Goal: Use online tool/utility: Utilize a website feature to perform a specific function

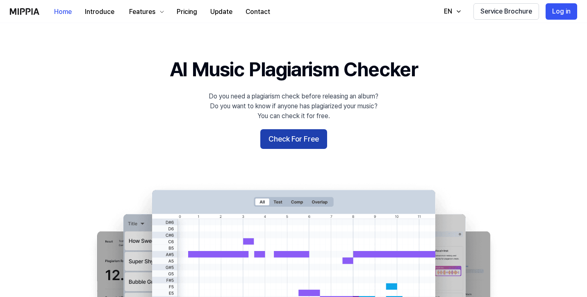
click at [287, 139] on button "Check For Free" at bounding box center [293, 139] width 67 height 20
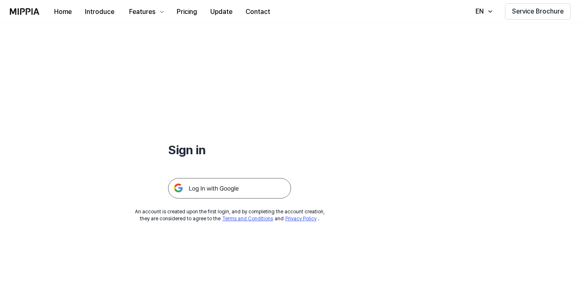
click at [233, 187] on img at bounding box center [229, 188] width 123 height 21
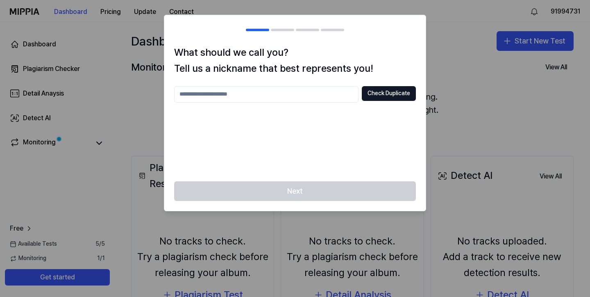
click at [314, 91] on input "text" at bounding box center [266, 94] width 185 height 16
type input "********"
click at [375, 95] on button "Check Duplicate" at bounding box center [389, 93] width 54 height 15
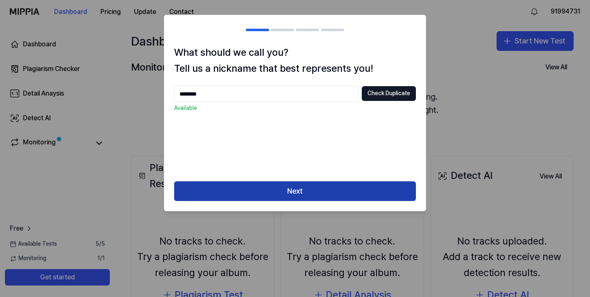
click at [304, 187] on button "Next" at bounding box center [295, 191] width 242 height 20
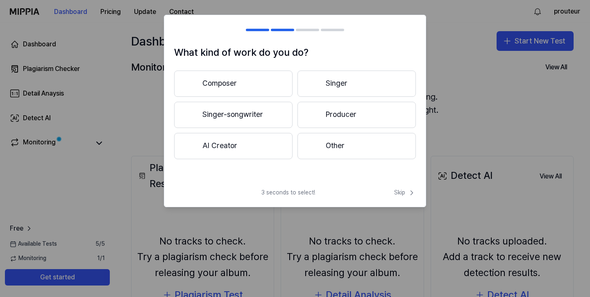
click at [254, 85] on button "Composer" at bounding box center [233, 84] width 118 height 26
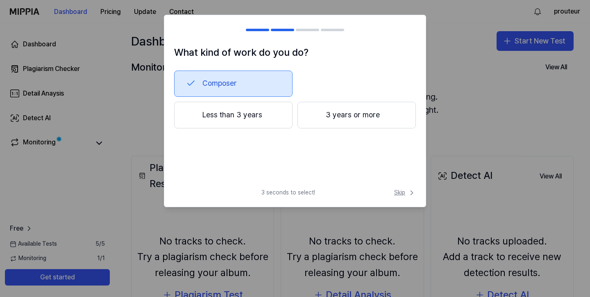
click at [405, 193] on span "Skip" at bounding box center [405, 193] width 22 height 8
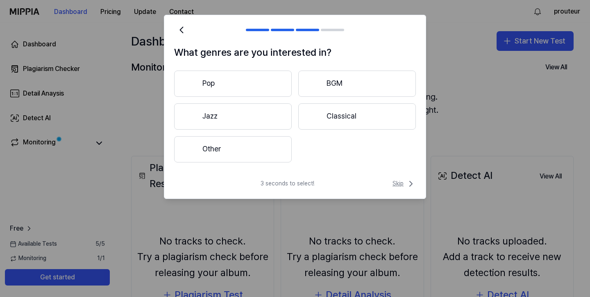
click at [405, 185] on span "Skip" at bounding box center [404, 184] width 23 height 10
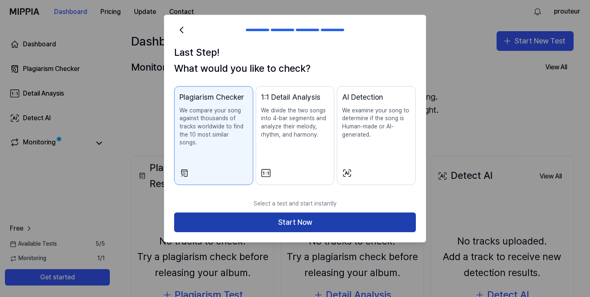
click at [359, 215] on button "Start Now" at bounding box center [295, 222] width 242 height 20
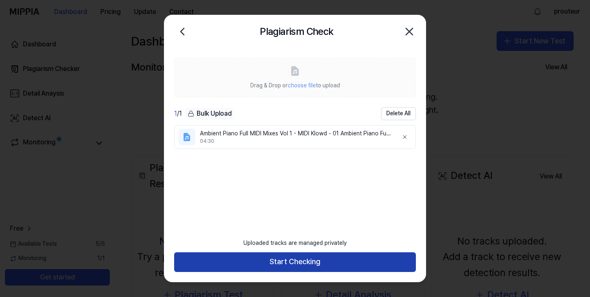
click at [285, 264] on button "Start Checking" at bounding box center [295, 262] width 242 height 20
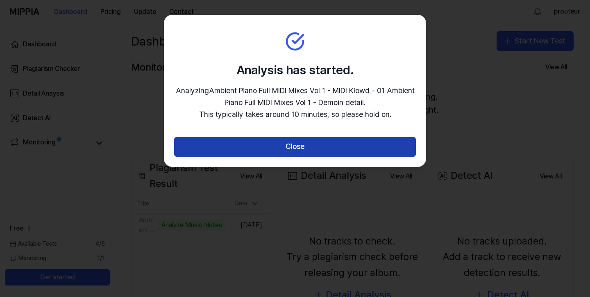
click at [330, 147] on button "Close" at bounding box center [295, 147] width 242 height 20
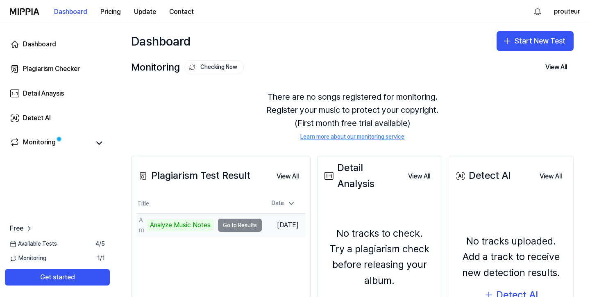
click at [234, 228] on td "Ambient Piano Full MIDI Mixes Vol 1 - MIDI Klowd - 01 Ambient Piano Full MIDI M…" at bounding box center [199, 225] width 125 height 23
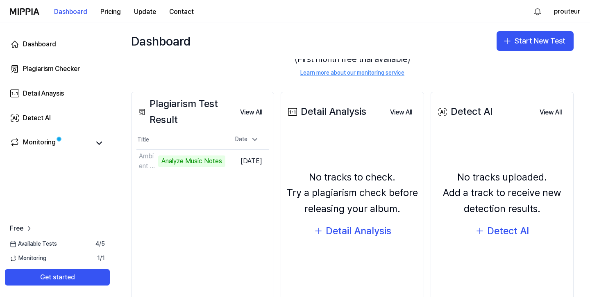
scroll to position [88, 0]
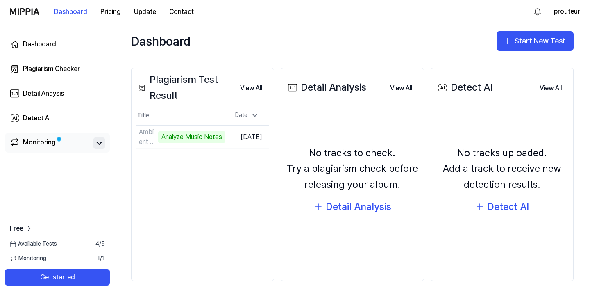
click at [98, 144] on icon at bounding box center [99, 143] width 5 height 2
click at [98, 144] on icon at bounding box center [99, 143] width 10 height 10
